Goal: Task Accomplishment & Management: Manage account settings

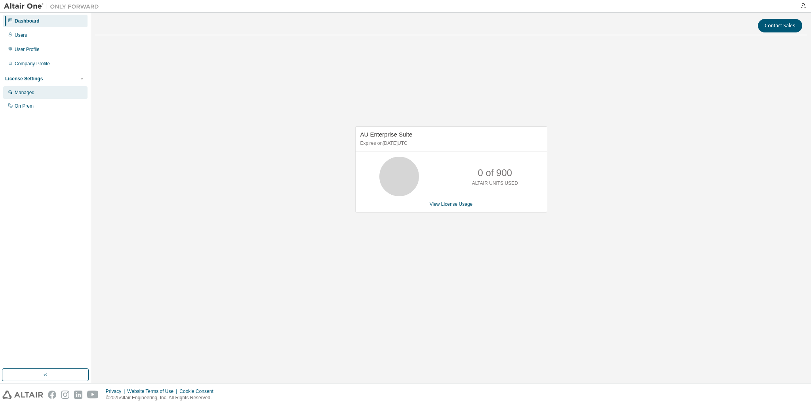
click at [30, 95] on div "Managed" at bounding box center [25, 93] width 20 height 6
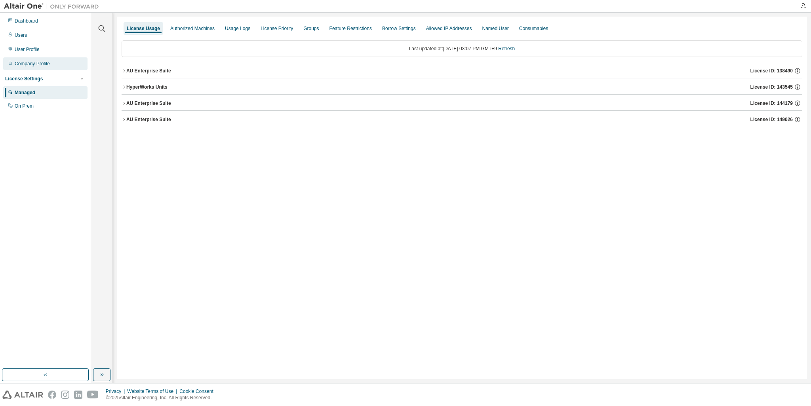
click at [30, 68] on div "Company Profile" at bounding box center [45, 63] width 84 height 13
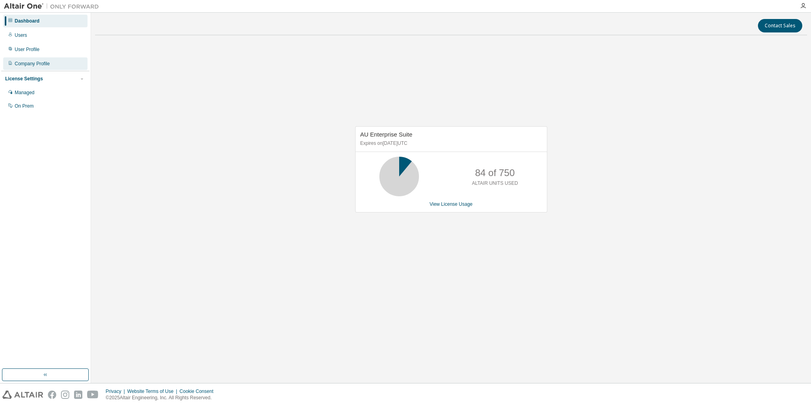
click at [37, 61] on div "Company Profile" at bounding box center [32, 64] width 35 height 6
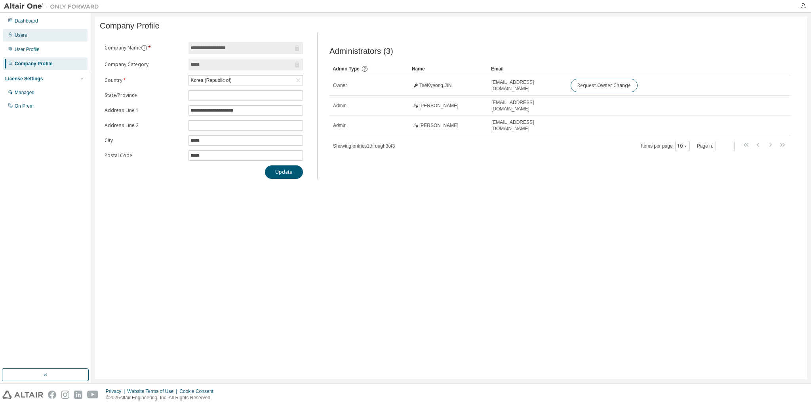
click at [22, 32] on div "Users" at bounding box center [21, 35] width 12 height 6
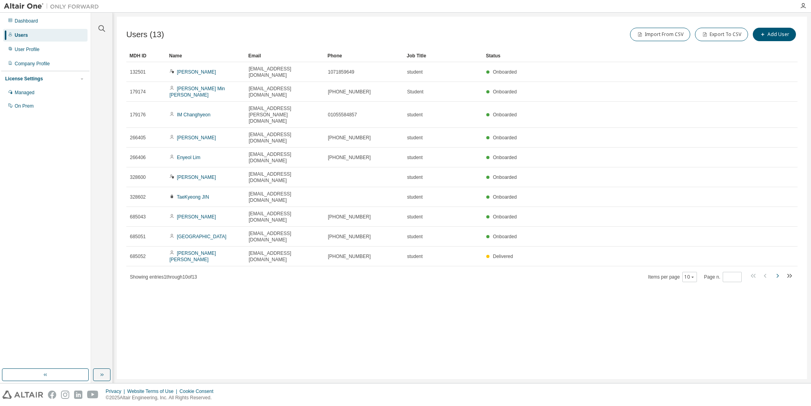
click at [774, 271] on icon "button" at bounding box center [778, 276] width 10 height 10
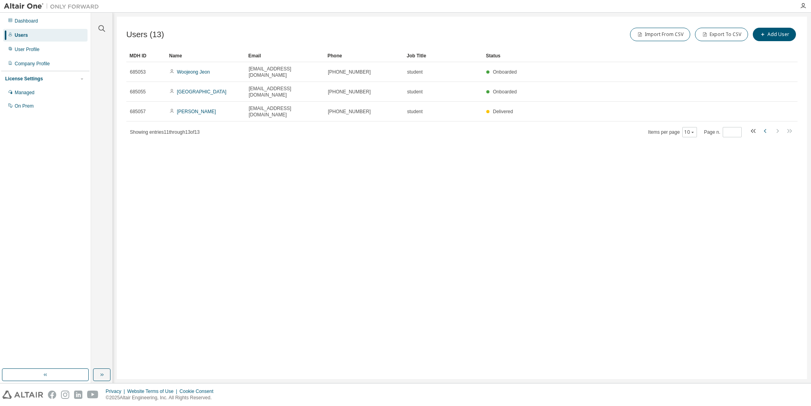
click at [767, 126] on icon "button" at bounding box center [766, 131] width 10 height 10
type input "*"
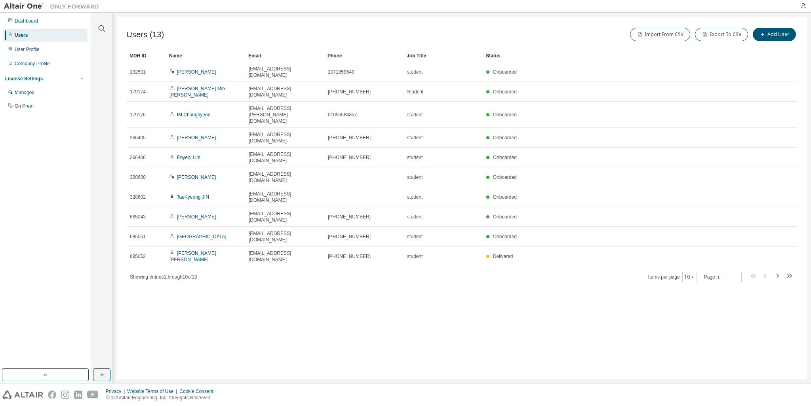
click at [582, 347] on div "Users (13) Import From CSV Export To CSV Add User Clear Load Save Save As Field…" at bounding box center [462, 198] width 690 height 363
click at [547, 307] on div "Users (13) Import From CSV Export To CSV Add User Clear Load Save Save As Field…" at bounding box center [462, 198] width 690 height 363
